Goal: Book appointment/travel/reservation

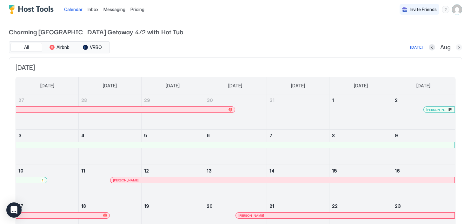
click at [459, 47] on button "Next month" at bounding box center [459, 47] width 6 height 6
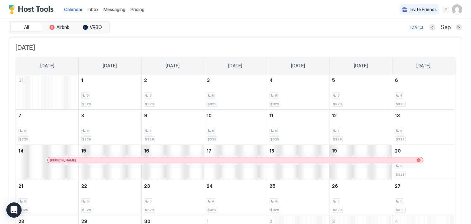
scroll to position [21, 0]
click at [272, 160] on div at bounding box center [271, 159] width 5 height 5
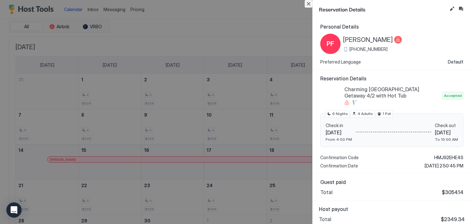
click at [309, 5] on button "Close" at bounding box center [309, 4] width 8 height 8
